Goal: Task Accomplishment & Management: Manage account settings

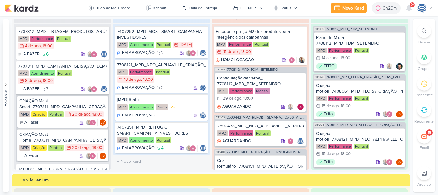
scroll to position [602, 0]
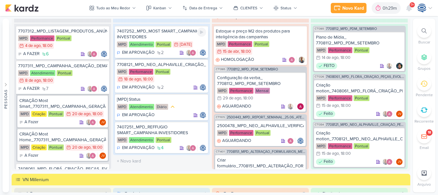
click at [164, 34] on div "7407252_MPD_MOST SMART_CAMPANHA INVESTIDORES" at bounding box center [161, 34] width 89 height 12
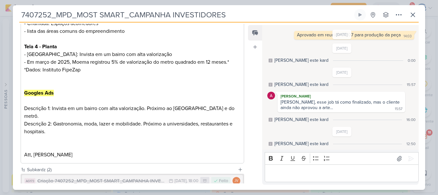
scroll to position [300, 0]
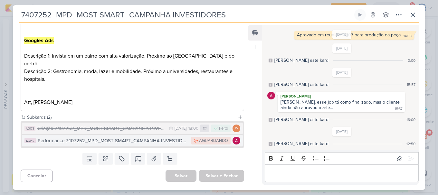
click at [121, 142] on div "Performance 7407252_MPD_MOST SMART_CAMPANHA INVESTIDORES" at bounding box center [113, 140] width 150 height 7
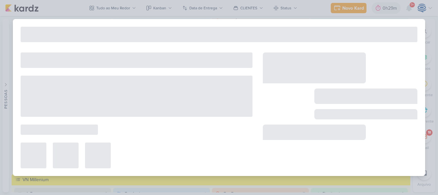
type input "Performance 7407252_MPD_MOST SMART_CAMPANHA INVESTIDORES"
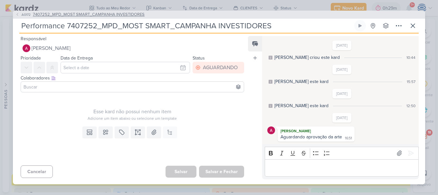
click at [128, 14] on span "7407252_MPD_MOST SMART_CAMPANHA INVESTIDORES" at bounding box center [89, 15] width 112 height 6
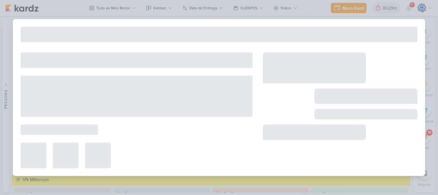
type input "7407252_MPD_MOST SMART_CAMPANHA INVESTIDORES"
type input "[DATE] 23:59"
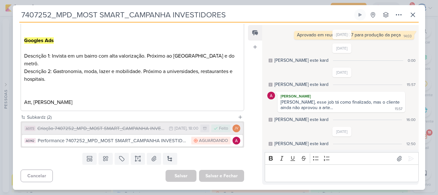
click at [139, 127] on div "Criação 7407252_MPD_MOST SMART_CAMPANHA INVESTIDORES" at bounding box center [101, 128] width 128 height 7
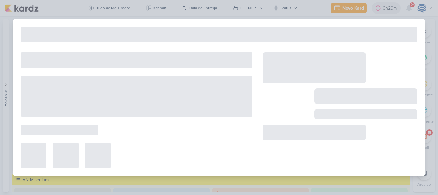
type input "Criação 7407252_MPD_MOST SMART_CAMPANHA INVESTIDORES"
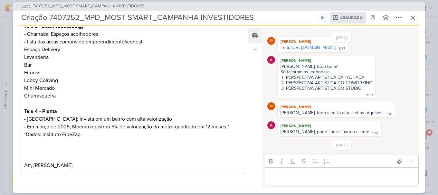
scroll to position [0, 0]
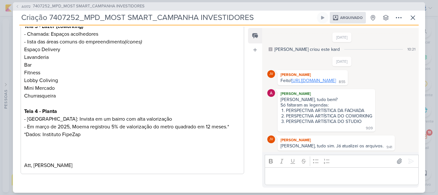
click at [317, 83] on link "[URL][DOMAIN_NAME]" at bounding box center [313, 80] width 44 height 5
